Goal: Task Accomplishment & Management: Use online tool/utility

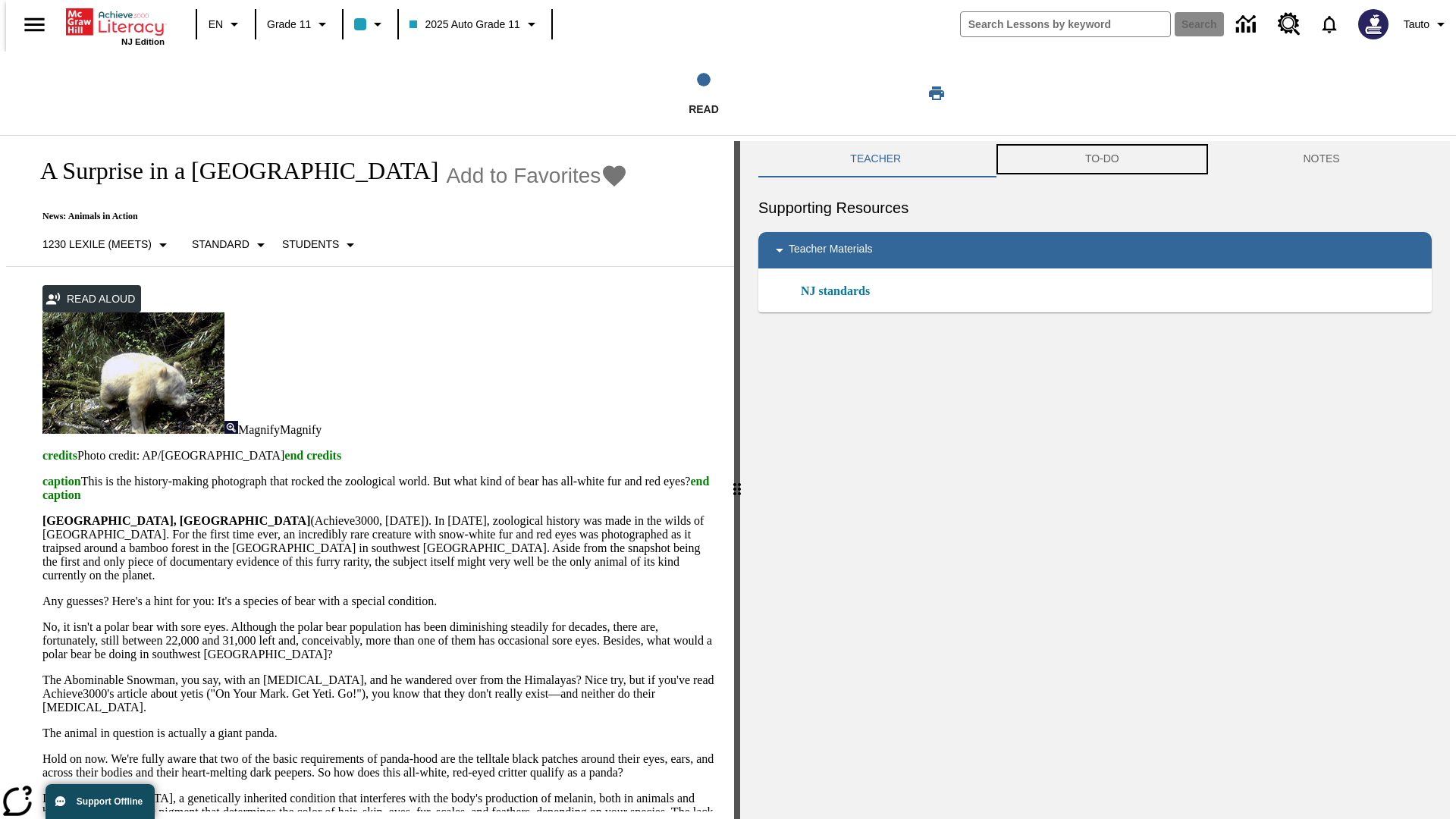
click at [1102, 159] on button "TO-DO" at bounding box center [1103, 158] width 218 height 36
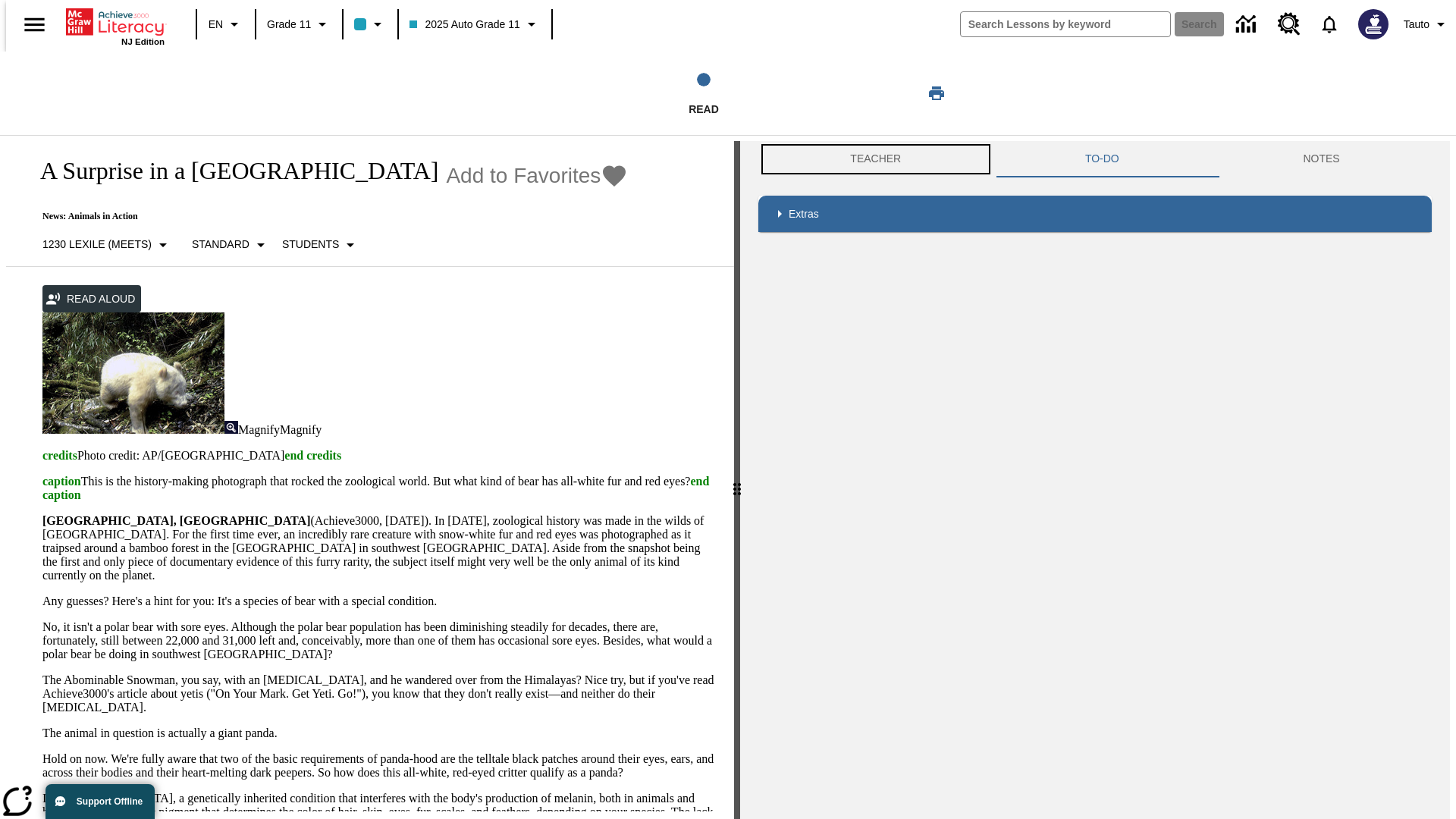
click at [871, 159] on button "Teacher" at bounding box center [876, 158] width 235 height 36
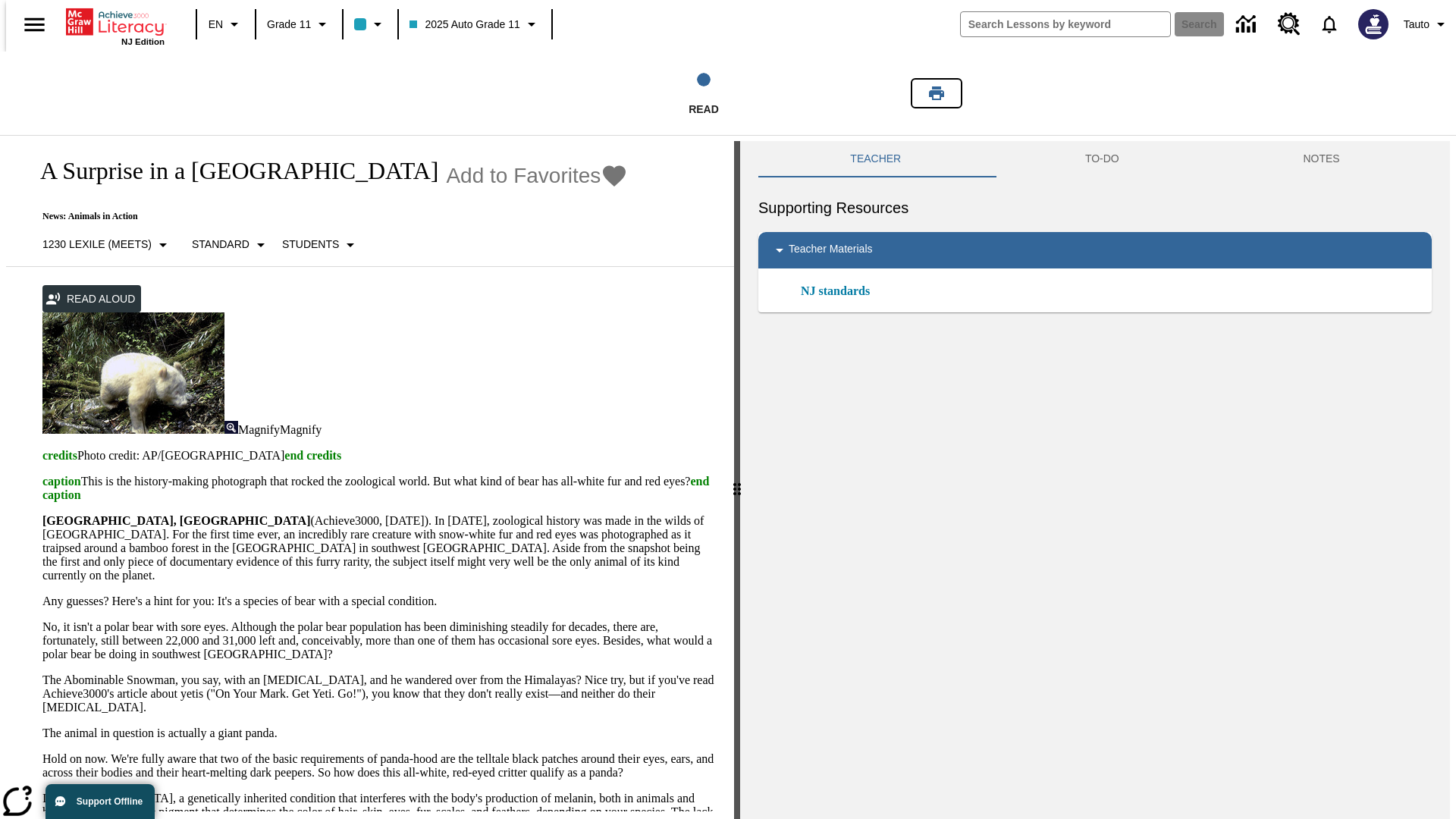
click at [937, 93] on icon "Print" at bounding box center [937, 93] width 15 height 14
